Goal: Information Seeking & Learning: Find specific fact

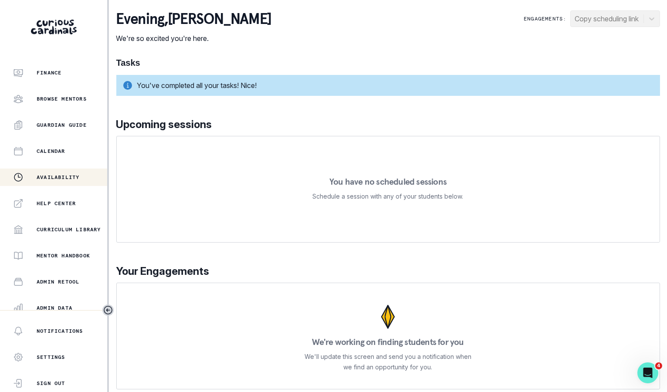
scroll to position [142, 0]
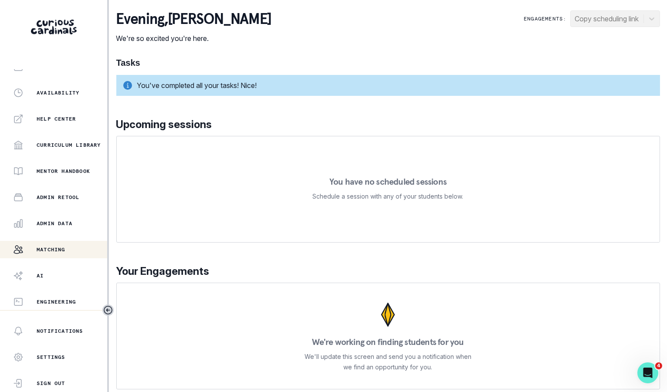
click at [62, 244] on div "Matching" at bounding box center [60, 249] width 94 height 10
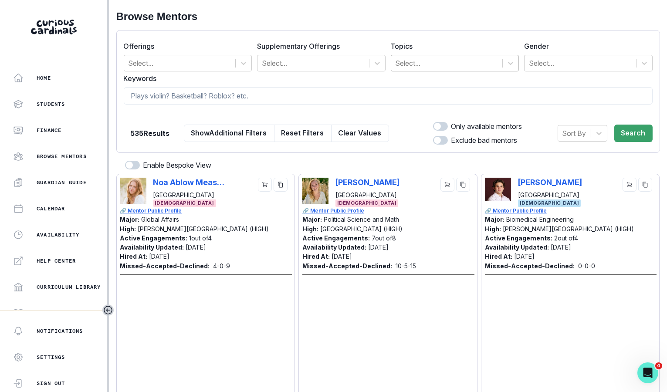
click at [403, 65] on div at bounding box center [447, 63] width 103 height 12
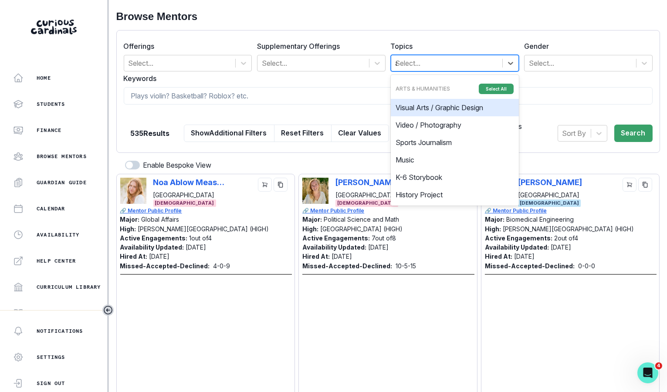
type input "ai"
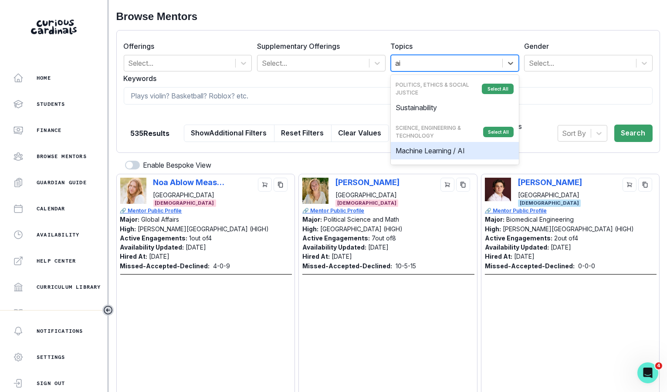
click at [418, 151] on div "Machine Learning / AI" at bounding box center [455, 150] width 129 height 17
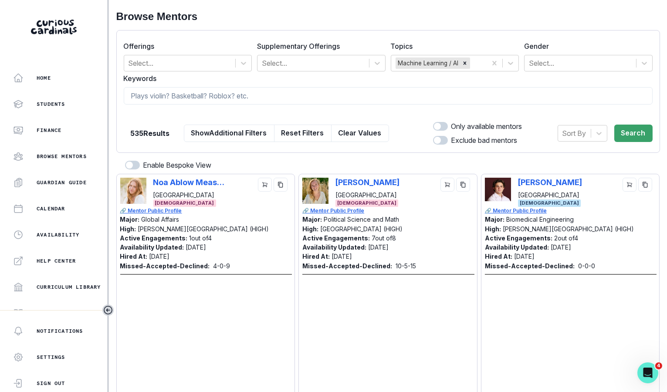
click at [182, 128] on div "535 Results Show Additional Filters Reset Filters Clear Values" at bounding box center [256, 133] width 265 height 24
click at [214, 130] on button "Show Additional Filters" at bounding box center [229, 133] width 91 height 17
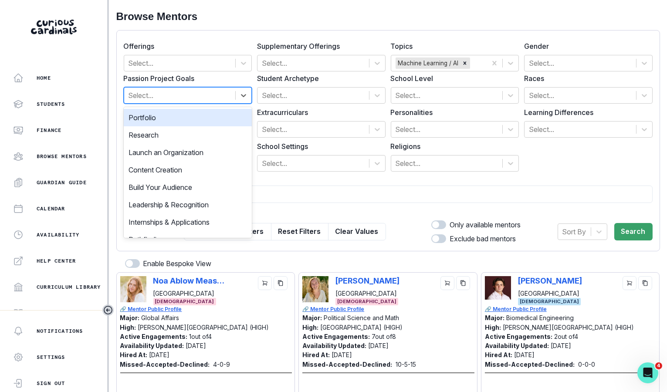
click at [174, 102] on div "Select..." at bounding box center [180, 96] width 112 height 16
type input "res"
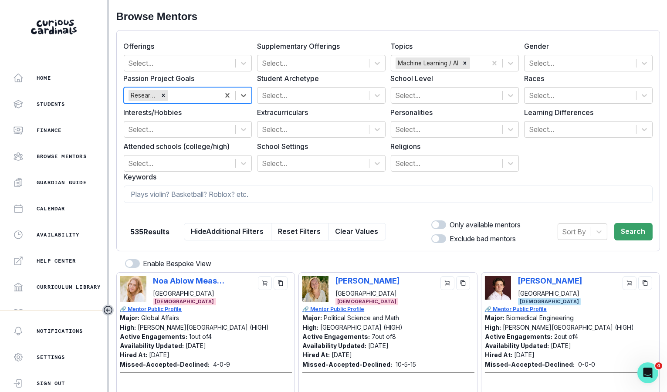
click at [432, 225] on span at bounding box center [435, 224] width 7 height 7
click at [431, 220] on input "checkbox" at bounding box center [431, 220] width 0 height 0
click at [632, 237] on button "Search" at bounding box center [633, 231] width 38 height 17
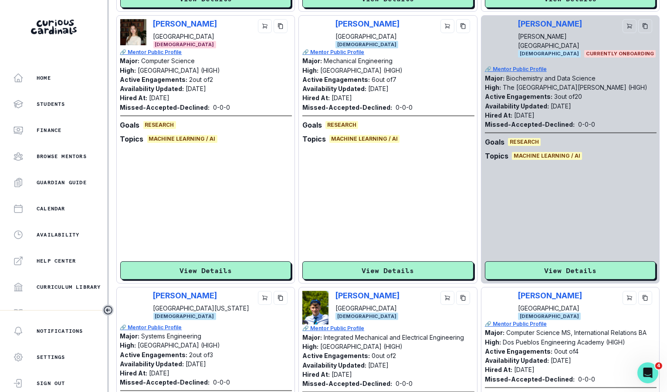
scroll to position [489, 0]
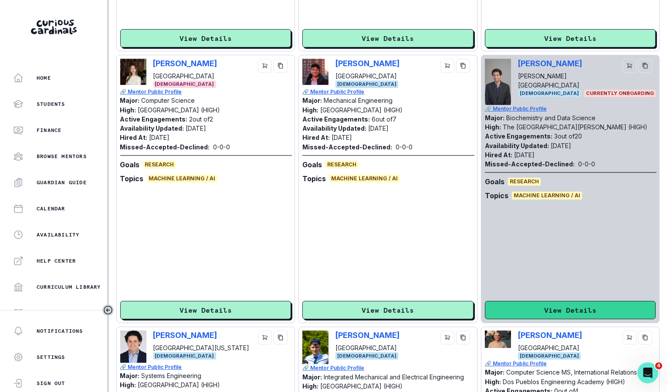
click at [513, 312] on button "View Details" at bounding box center [570, 310] width 171 height 18
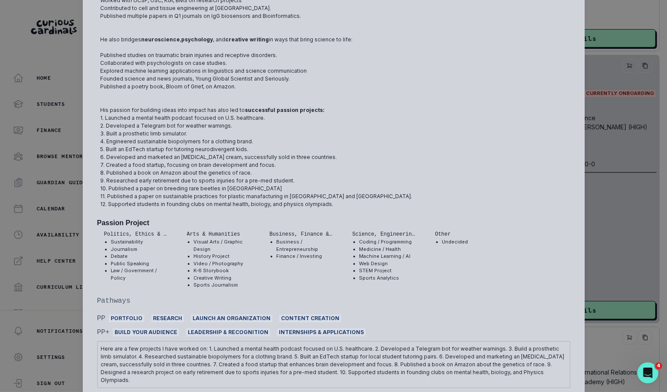
scroll to position [0, 0]
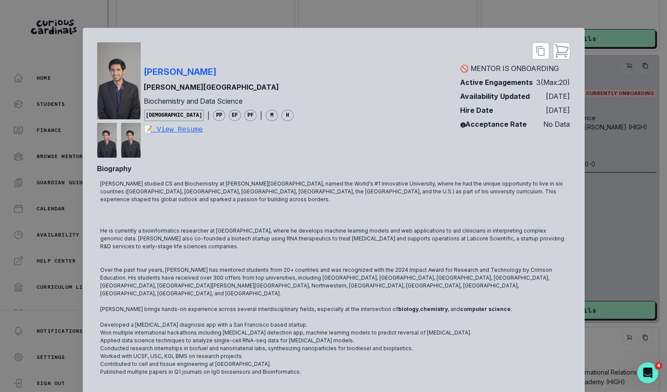
click at [274, 73] on div "[PERSON_NAME] [PERSON_NAME] University Biochemistry and Data Science [DEMOGRAPH…" at bounding box center [333, 99] width 473 height 115
copy p "[PERSON_NAME]"
click at [596, 169] on div "[PERSON_NAME] [PERSON_NAME] University Biochemistry and Data Science [DEMOGRAPH…" at bounding box center [333, 196] width 667 height 392
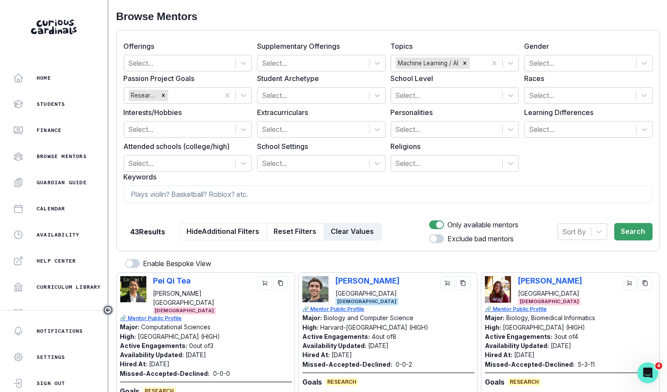
click at [366, 227] on button "Clear Values" at bounding box center [353, 231] width 58 height 17
checkbox input "false"
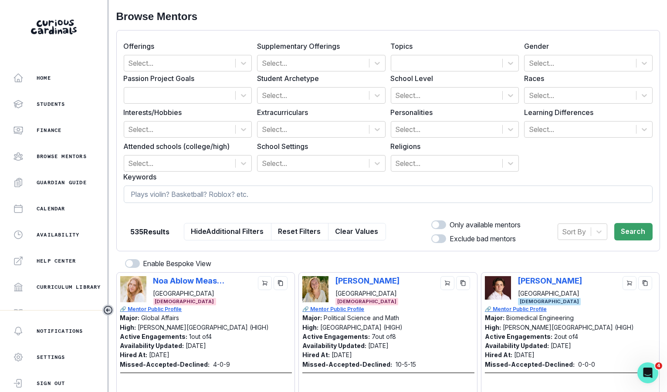
click at [368, 202] on input at bounding box center [388, 194] width 529 height 17
type input "[PERSON_NAME]"
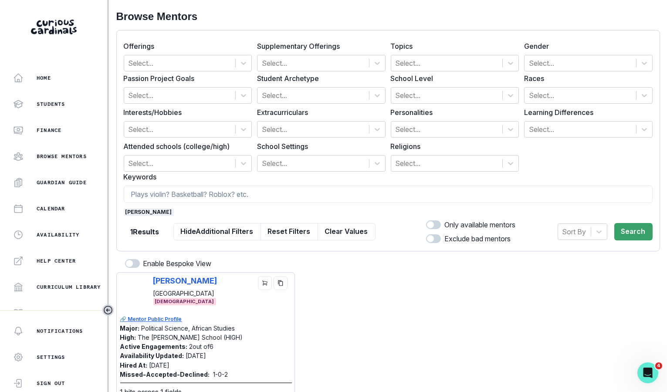
click at [151, 278] on div "[PERSON_NAME] [GEOGRAPHIC_DATA] [DEMOGRAPHIC_DATA]" at bounding box center [205, 295] width 171 height 39
copy p "[PERSON_NAME]"
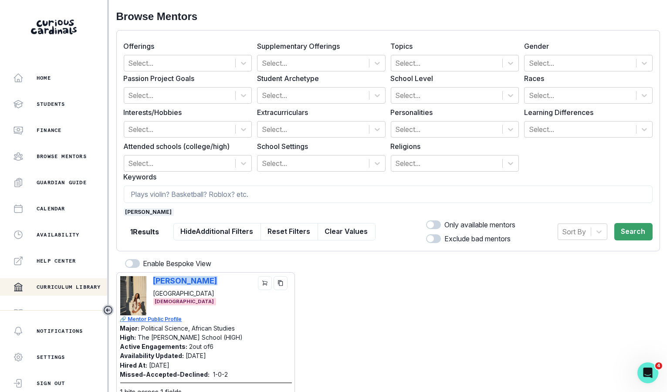
click at [7, 284] on div "Curriculum Library" at bounding box center [53, 287] width 107 height 10
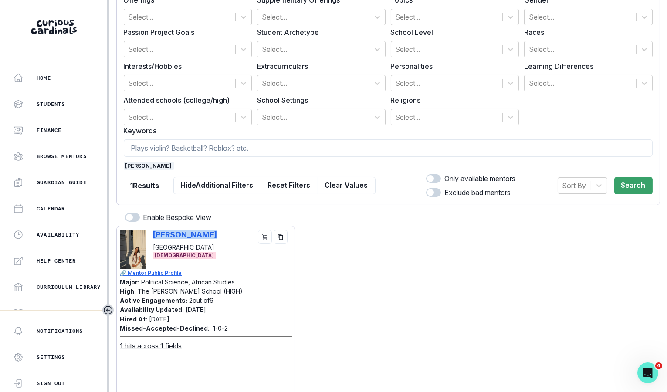
scroll to position [68, 0]
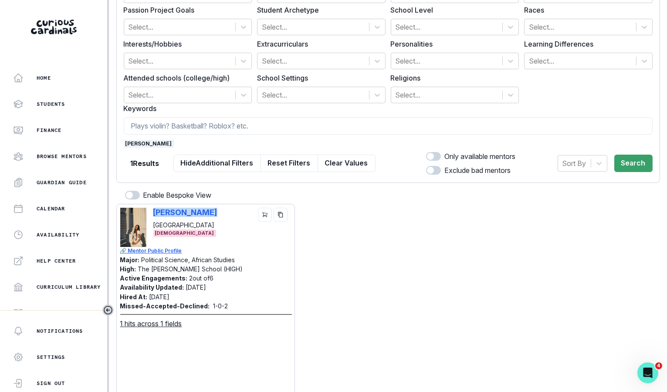
click at [340, 165] on button "Clear Values" at bounding box center [347, 163] width 58 height 17
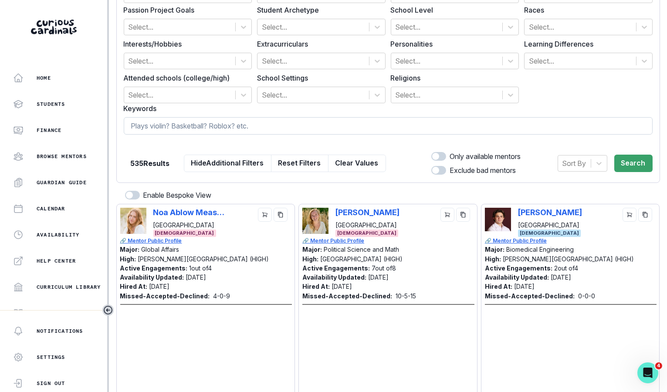
click at [333, 125] on input at bounding box center [388, 125] width 529 height 17
type input "ap world history"
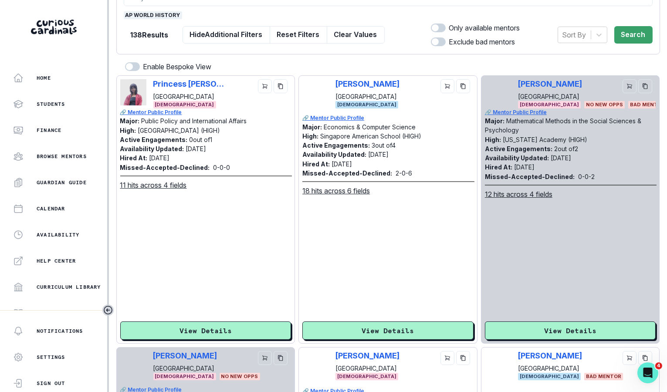
scroll to position [0, 0]
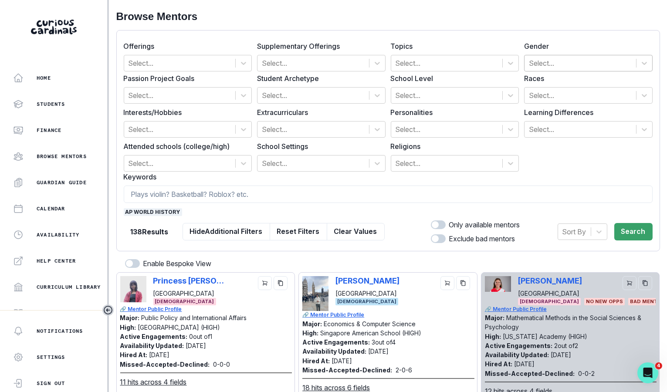
click at [580, 59] on div at bounding box center [580, 63] width 103 height 12
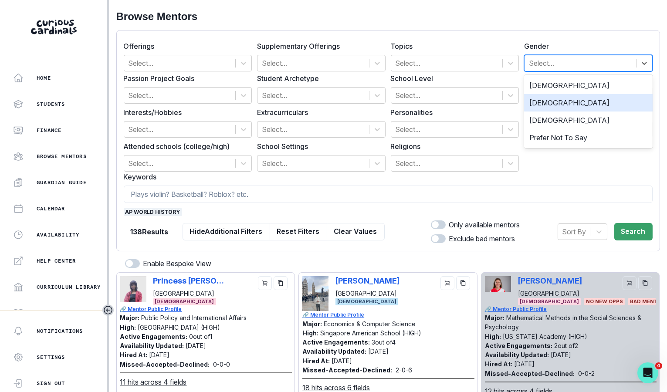
click at [565, 96] on div "[DEMOGRAPHIC_DATA]" at bounding box center [588, 102] width 129 height 17
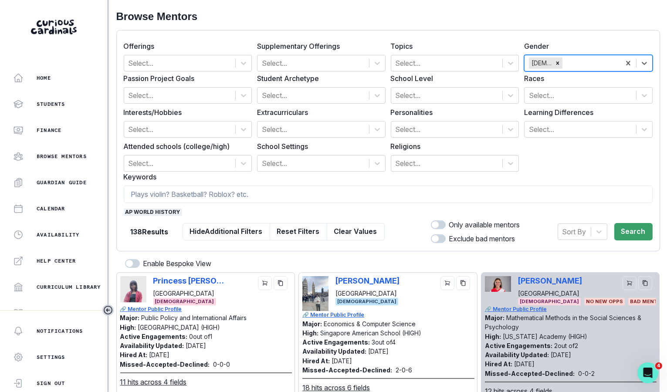
click at [437, 220] on span at bounding box center [438, 224] width 15 height 9
click at [431, 220] on input "checkbox" at bounding box center [431, 220] width 0 height 0
checkbox input "true"
click at [641, 225] on button "Search" at bounding box center [633, 231] width 38 height 17
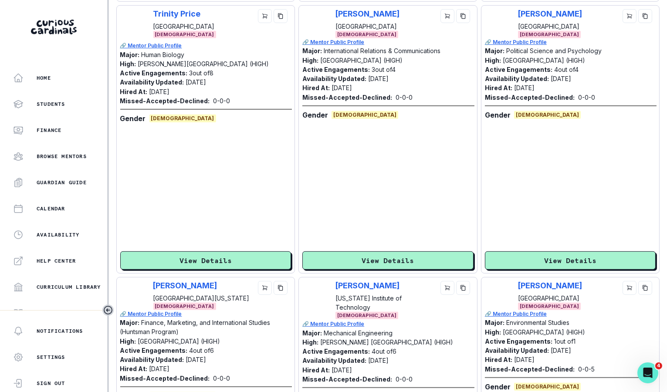
scroll to position [873, 0]
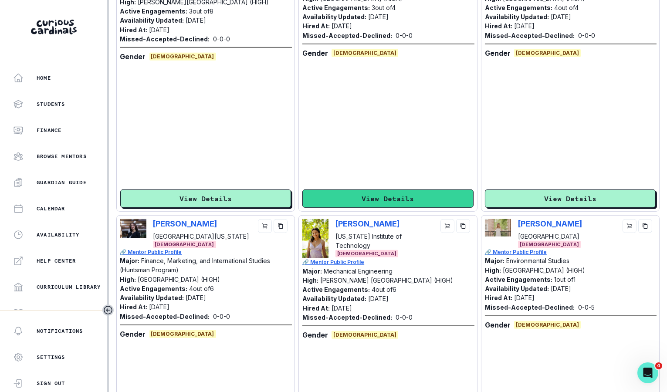
click at [422, 205] on button "View Details" at bounding box center [387, 199] width 171 height 18
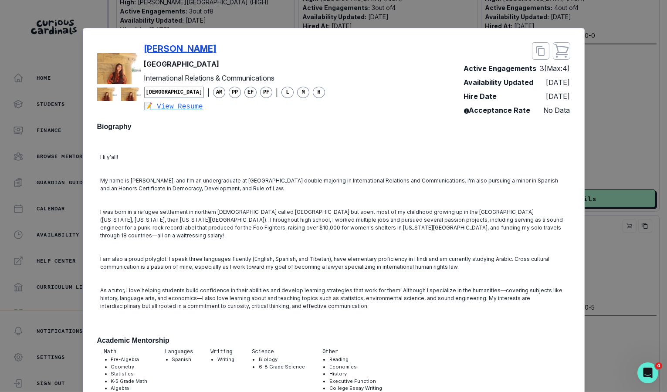
click at [186, 49] on p "[PERSON_NAME]" at bounding box center [180, 48] width 73 height 13
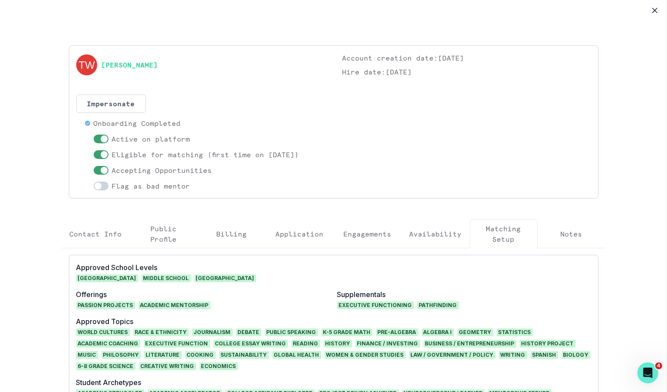
click at [371, 227] on button "Engagements" at bounding box center [368, 234] width 68 height 29
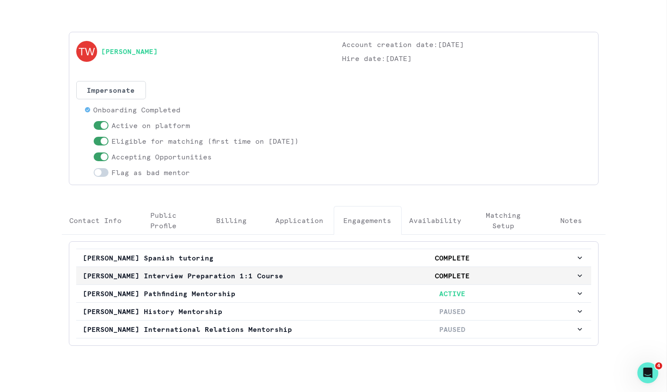
scroll to position [15, 0]
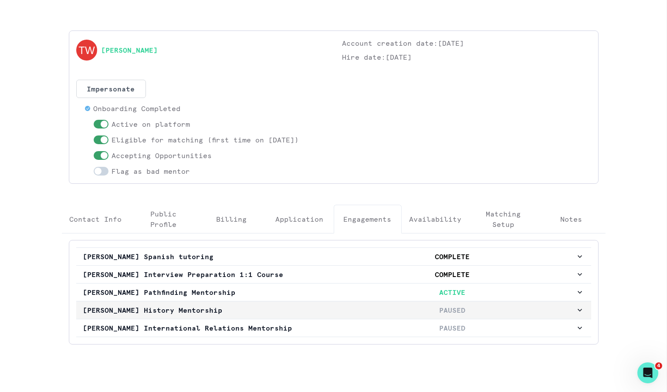
click at [354, 310] on p "PAUSED" at bounding box center [452, 310] width 246 height 10
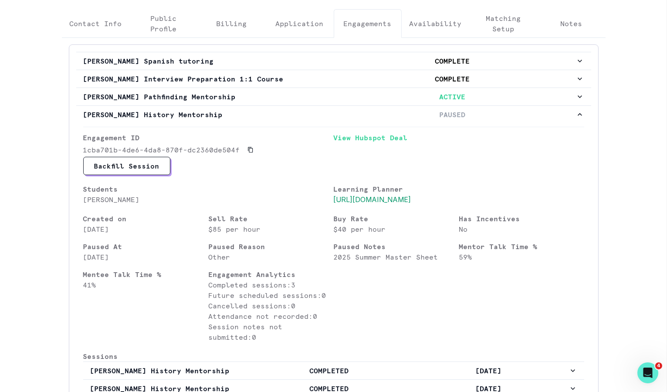
scroll to position [0, 0]
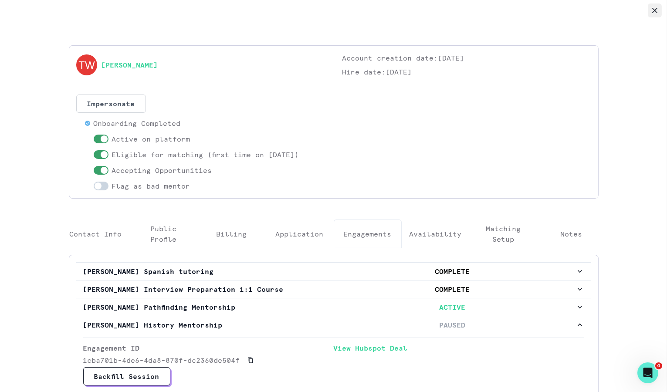
click at [655, 11] on icon "Close" at bounding box center [654, 10] width 5 height 5
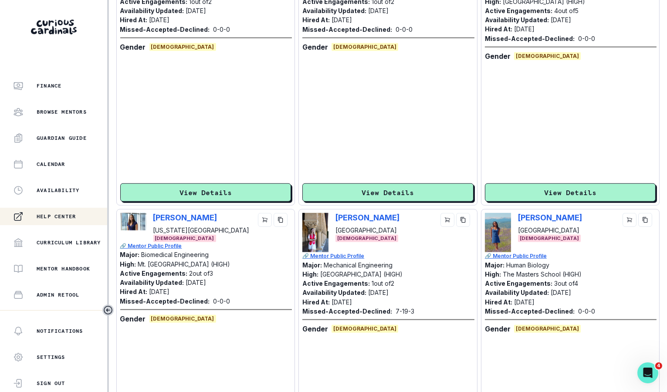
scroll to position [142, 0]
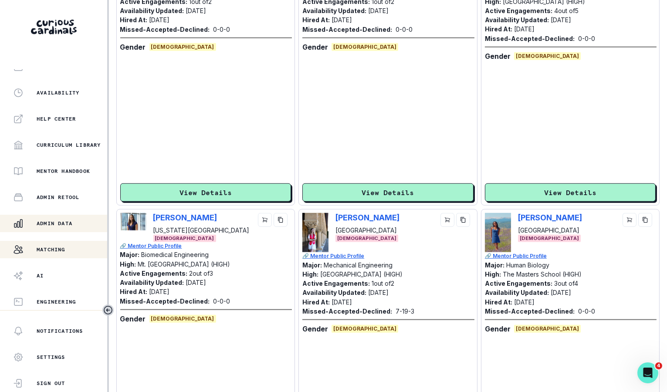
click at [71, 225] on p "Admin Data" at bounding box center [55, 223] width 36 height 7
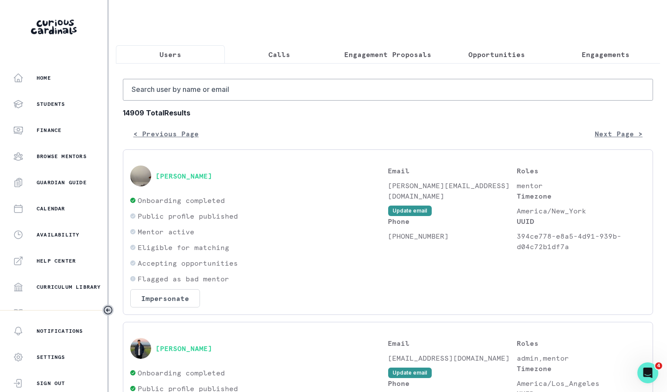
click at [582, 56] on p "Engagements" at bounding box center [606, 54] width 48 height 10
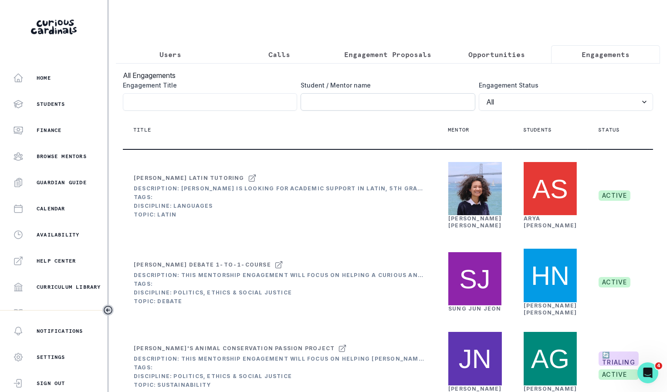
click at [389, 104] on input "Engagement Title" at bounding box center [388, 101] width 174 height 17
click at [247, 100] on input "Engagement Title" at bounding box center [210, 101] width 174 height 17
type input "ap world history"
click button "submit" at bounding box center [0, 0] width 0 height 0
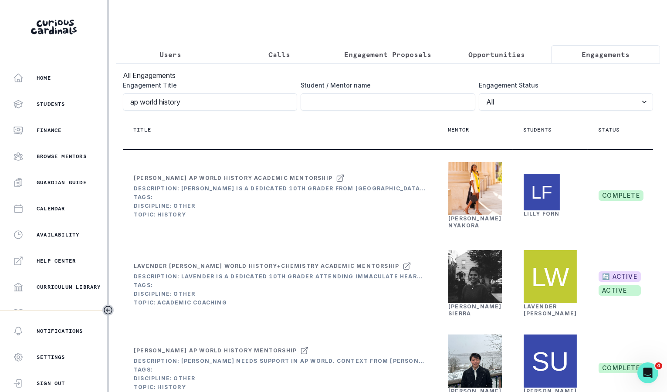
scroll to position [142, 0]
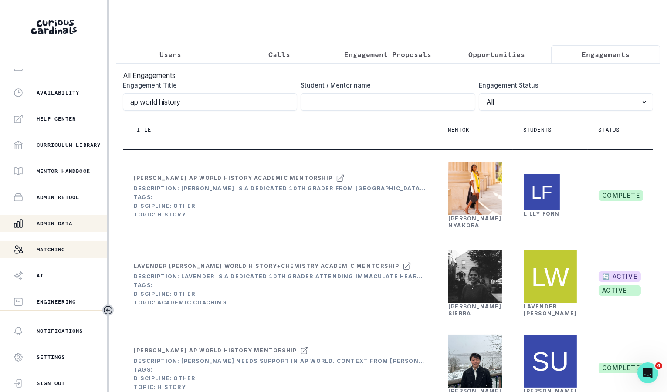
click at [72, 241] on button "Matching" at bounding box center [53, 249] width 107 height 17
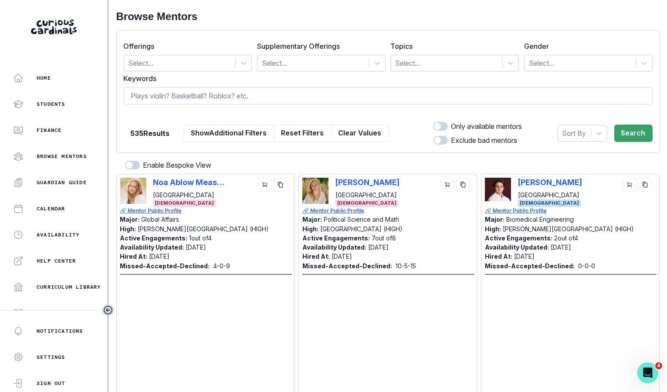
click at [292, 92] on input at bounding box center [388, 95] width 529 height 17
type input "ap world history"
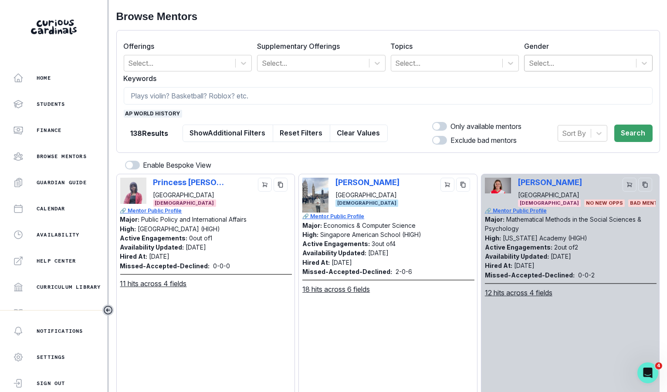
click at [579, 58] on div at bounding box center [580, 63] width 103 height 12
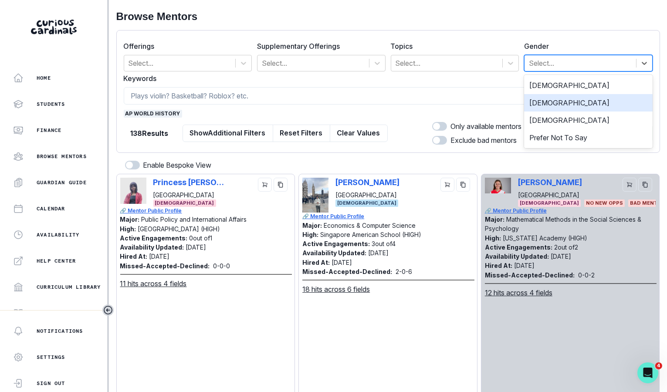
click at [556, 99] on div "[DEMOGRAPHIC_DATA]" at bounding box center [588, 102] width 129 height 17
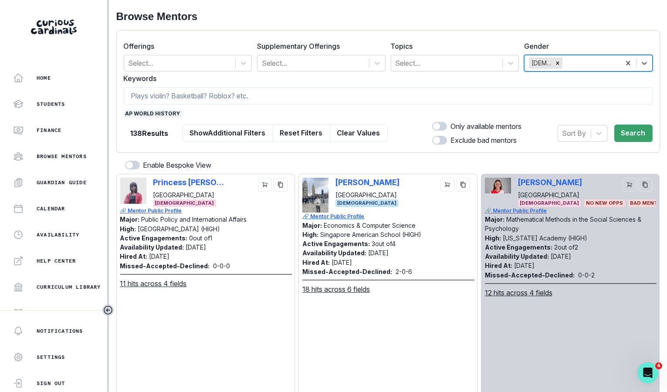
click at [436, 124] on span at bounding box center [436, 126] width 7 height 7
click at [432, 122] on input "checkbox" at bounding box center [432, 122] width 0 height 0
click at [637, 129] on button "Search" at bounding box center [633, 133] width 38 height 17
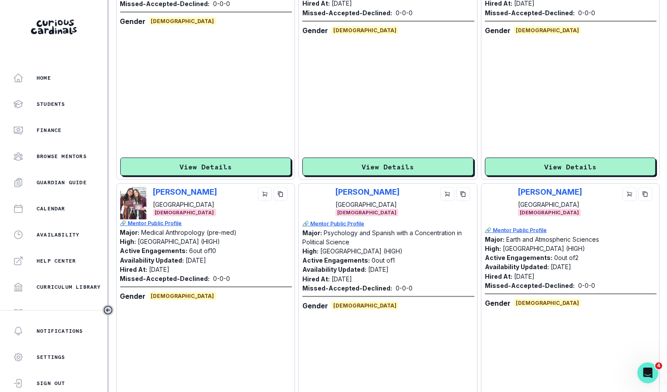
scroll to position [2528, 0]
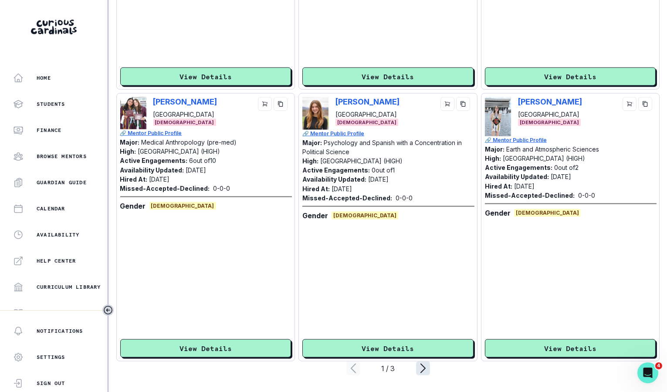
click at [423, 365] on icon "page right" at bounding box center [423, 368] width 4 height 9
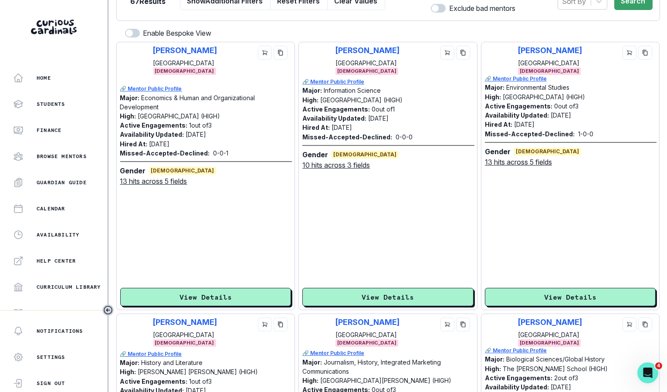
scroll to position [35, 0]
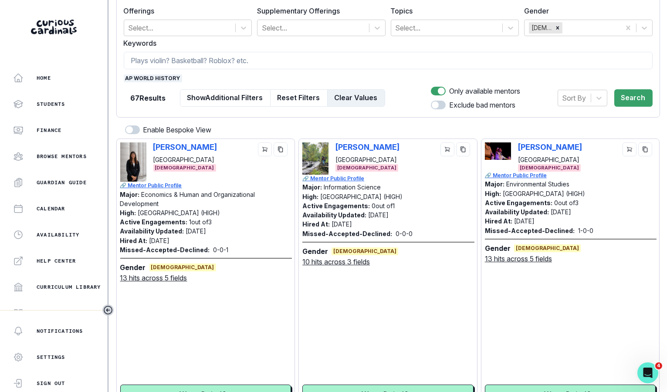
click at [369, 100] on button "Clear Values" at bounding box center [356, 97] width 58 height 17
checkbox input "false"
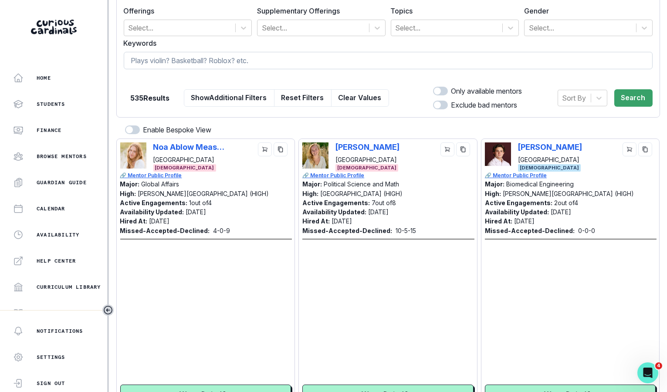
click at [278, 58] on input at bounding box center [388, 60] width 529 height 17
type input "haeun"
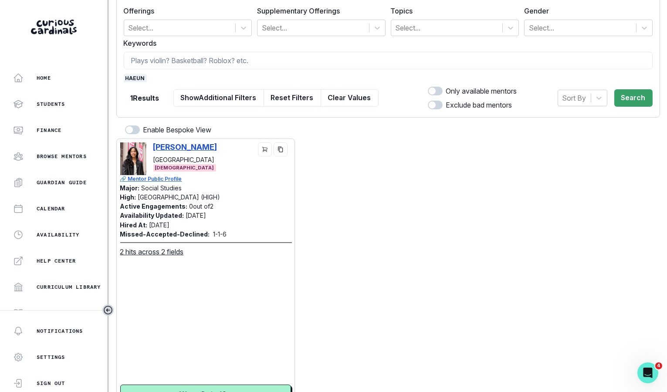
click at [195, 145] on p "[PERSON_NAME]" at bounding box center [185, 146] width 64 height 9
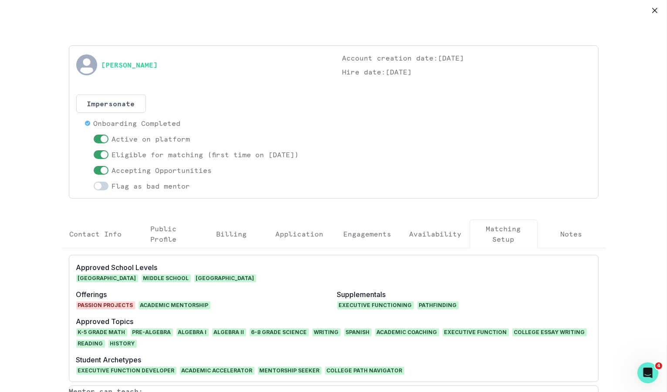
click at [369, 236] on p "Engagements" at bounding box center [368, 234] width 48 height 10
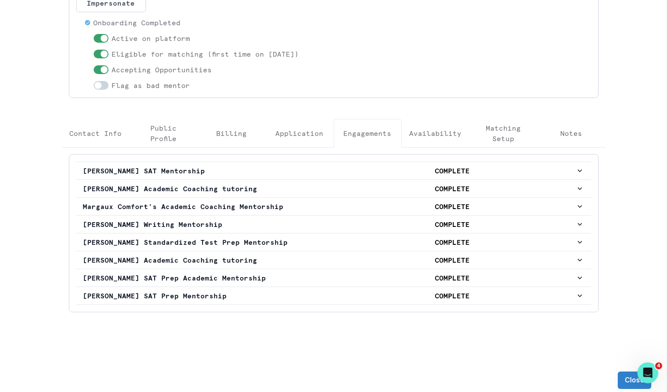
scroll to position [0, 0]
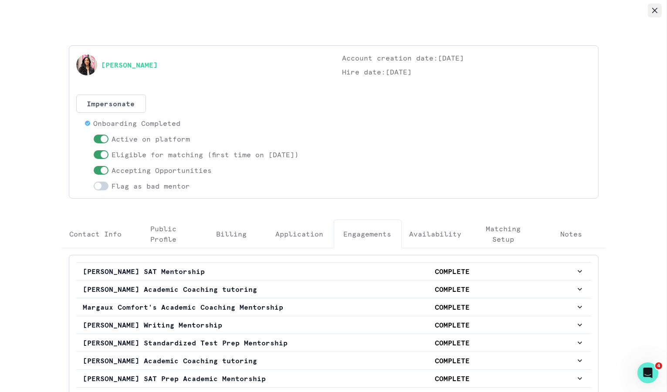
click at [650, 11] on button "Close" at bounding box center [655, 10] width 14 height 14
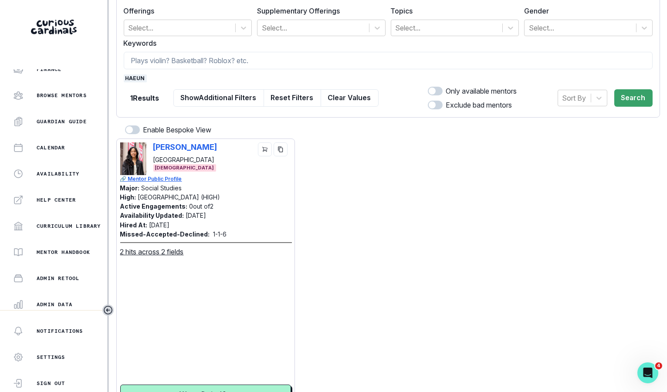
scroll to position [142, 0]
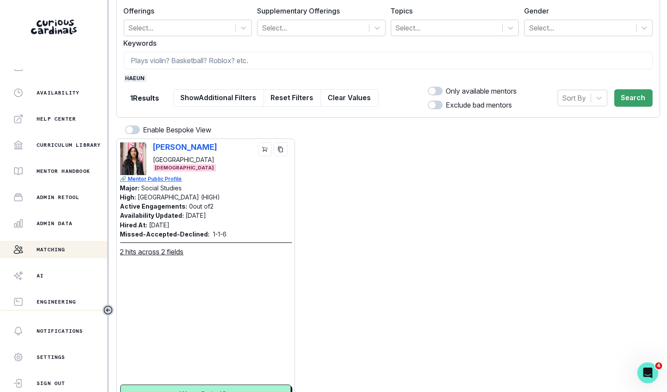
click at [74, 246] on div "Matching" at bounding box center [60, 249] width 94 height 10
click at [245, 63] on input at bounding box center [388, 60] width 529 height 17
click at [335, 99] on button "Clear Values" at bounding box center [350, 97] width 58 height 17
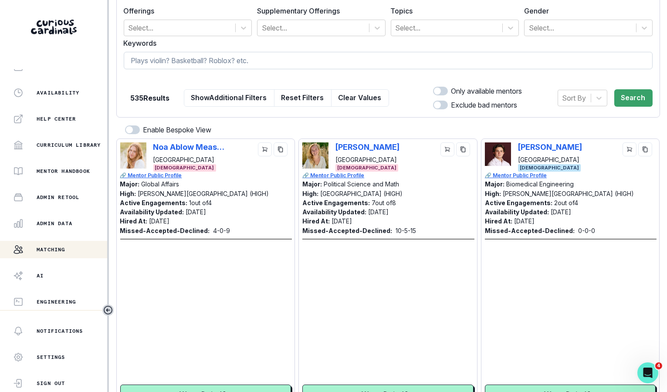
click at [291, 59] on input at bounding box center [388, 60] width 529 height 17
paste input "[DATE][PERSON_NAME]"
type input "[DATE][PERSON_NAME]"
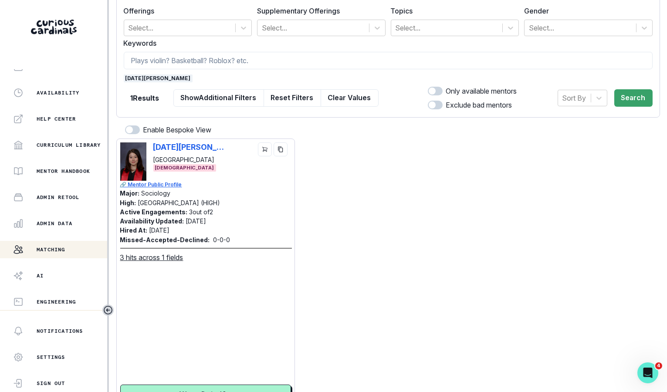
click at [145, 78] on span "[DATE][PERSON_NAME]" at bounding box center [158, 79] width 69 height 8
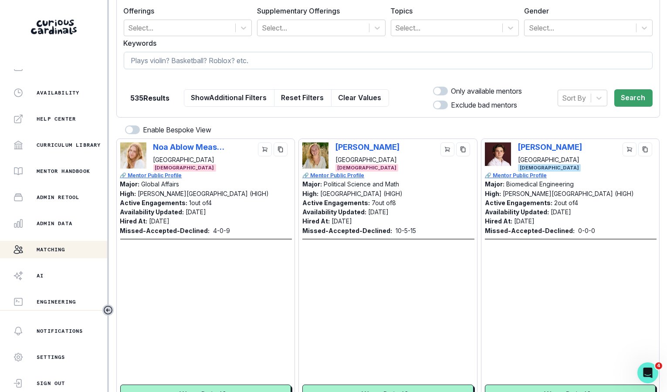
click at [167, 67] on input at bounding box center [388, 60] width 529 height 17
type input "human rights"
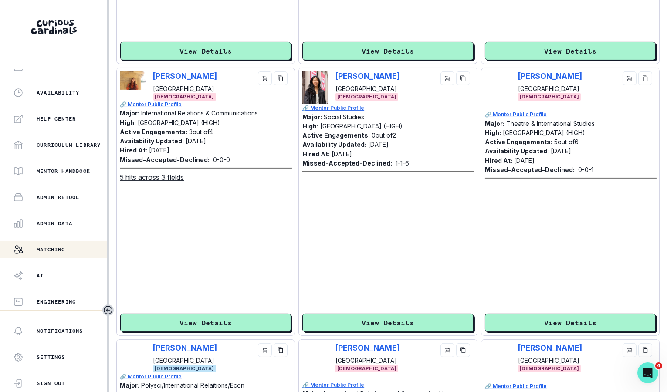
scroll to position [408, 0]
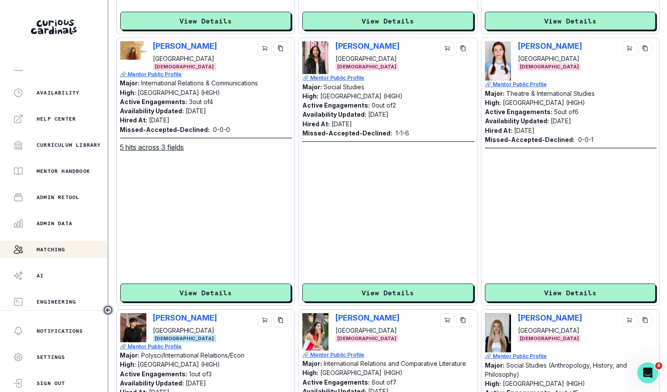
click at [151, 47] on div "[PERSON_NAME] [GEOGRAPHIC_DATA] [DEMOGRAPHIC_DATA]" at bounding box center [205, 55] width 171 height 29
copy p "[PERSON_NAME]"
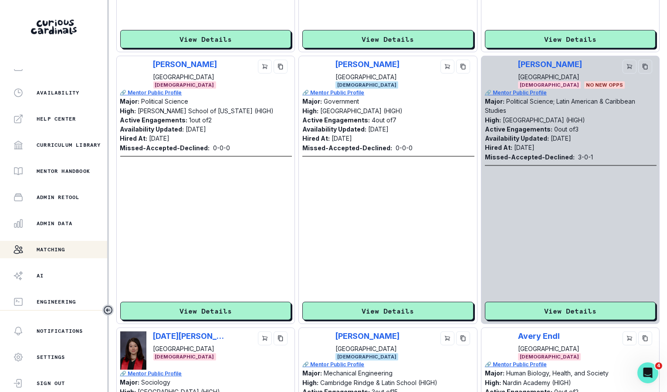
scroll to position [903, 0]
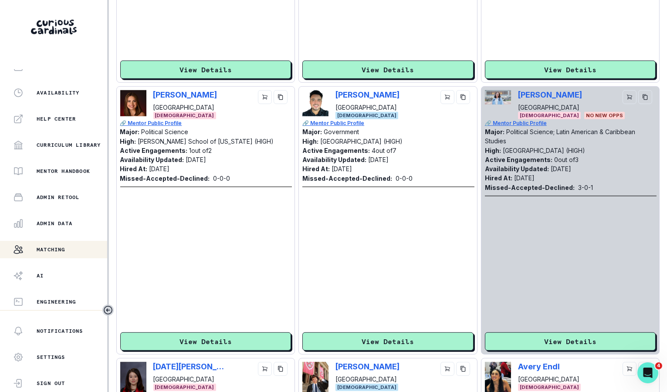
click at [149, 95] on div "[PERSON_NAME] Yale University [DEMOGRAPHIC_DATA]" at bounding box center [205, 104] width 171 height 29
click at [150, 95] on div "[PERSON_NAME] Yale University [DEMOGRAPHIC_DATA]" at bounding box center [205, 104] width 171 height 29
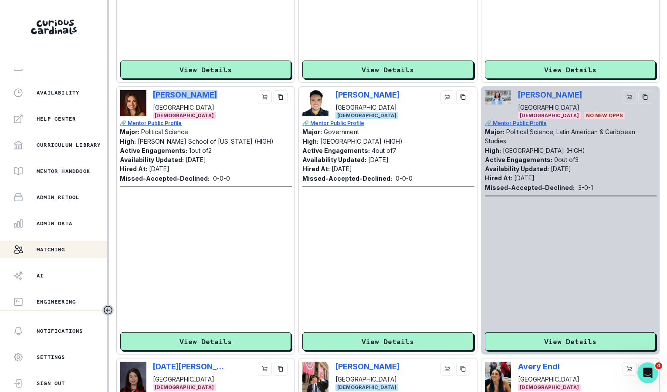
click at [150, 95] on div "[PERSON_NAME] Yale University [DEMOGRAPHIC_DATA]" at bounding box center [205, 104] width 171 height 29
copy p "[PERSON_NAME]"
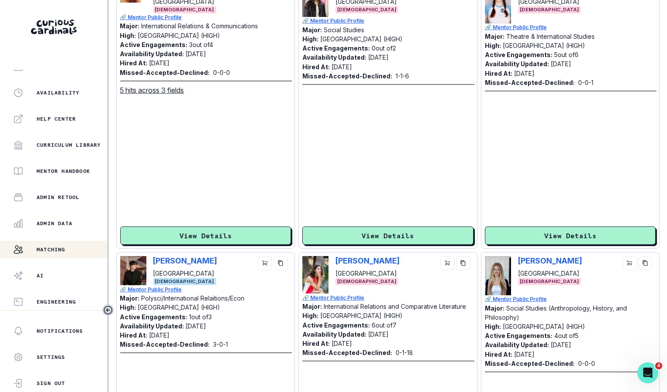
scroll to position [0, 0]
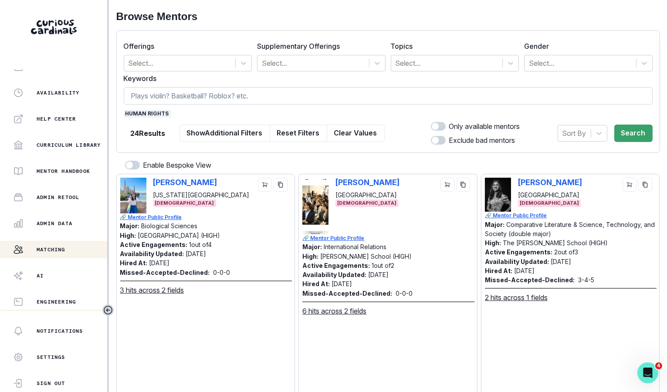
click at [313, 98] on input at bounding box center [388, 95] width 529 height 17
type input "non profit"
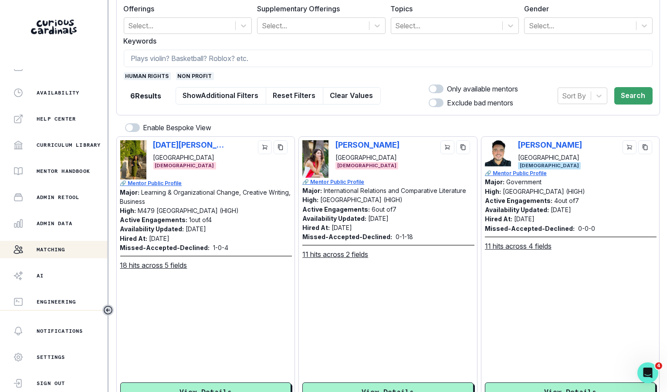
scroll to position [40, 0]
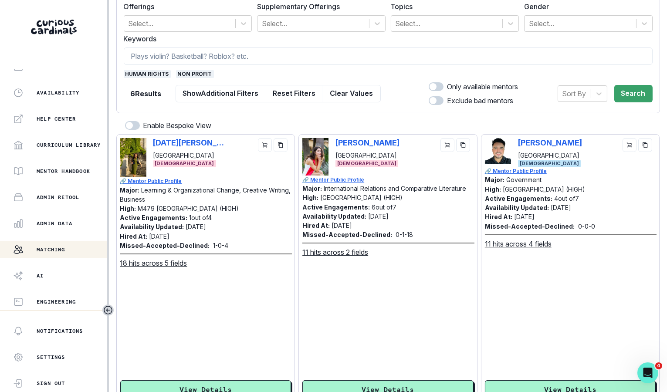
click at [333, 140] on div "[PERSON_NAME] [GEOGRAPHIC_DATA] [DEMOGRAPHIC_DATA]" at bounding box center [387, 157] width 171 height 38
copy p "[PERSON_NAME]"
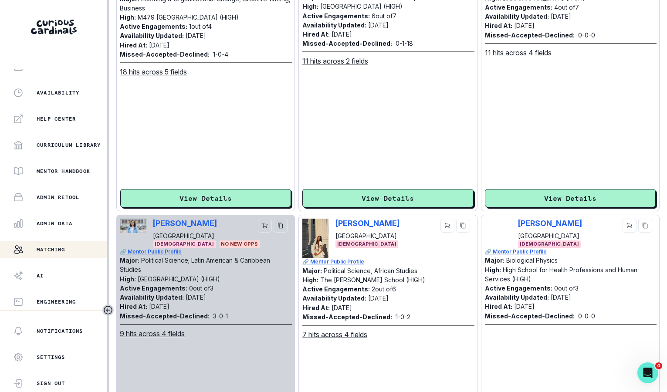
scroll to position [353, 0]
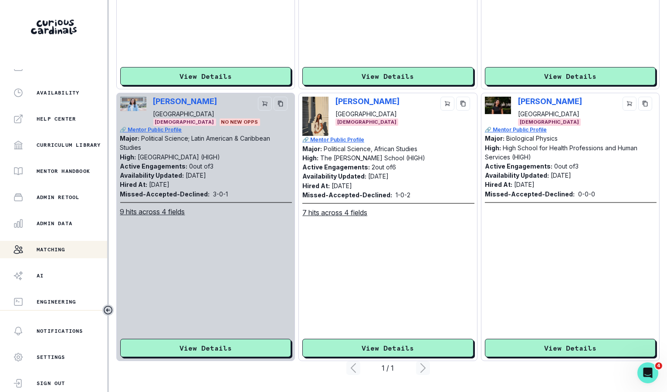
click at [334, 99] on div "[PERSON_NAME] [GEOGRAPHIC_DATA] [DEMOGRAPHIC_DATA]" at bounding box center [387, 116] width 171 height 39
copy p "[PERSON_NAME]"
